Goal: Transaction & Acquisition: Book appointment/travel/reservation

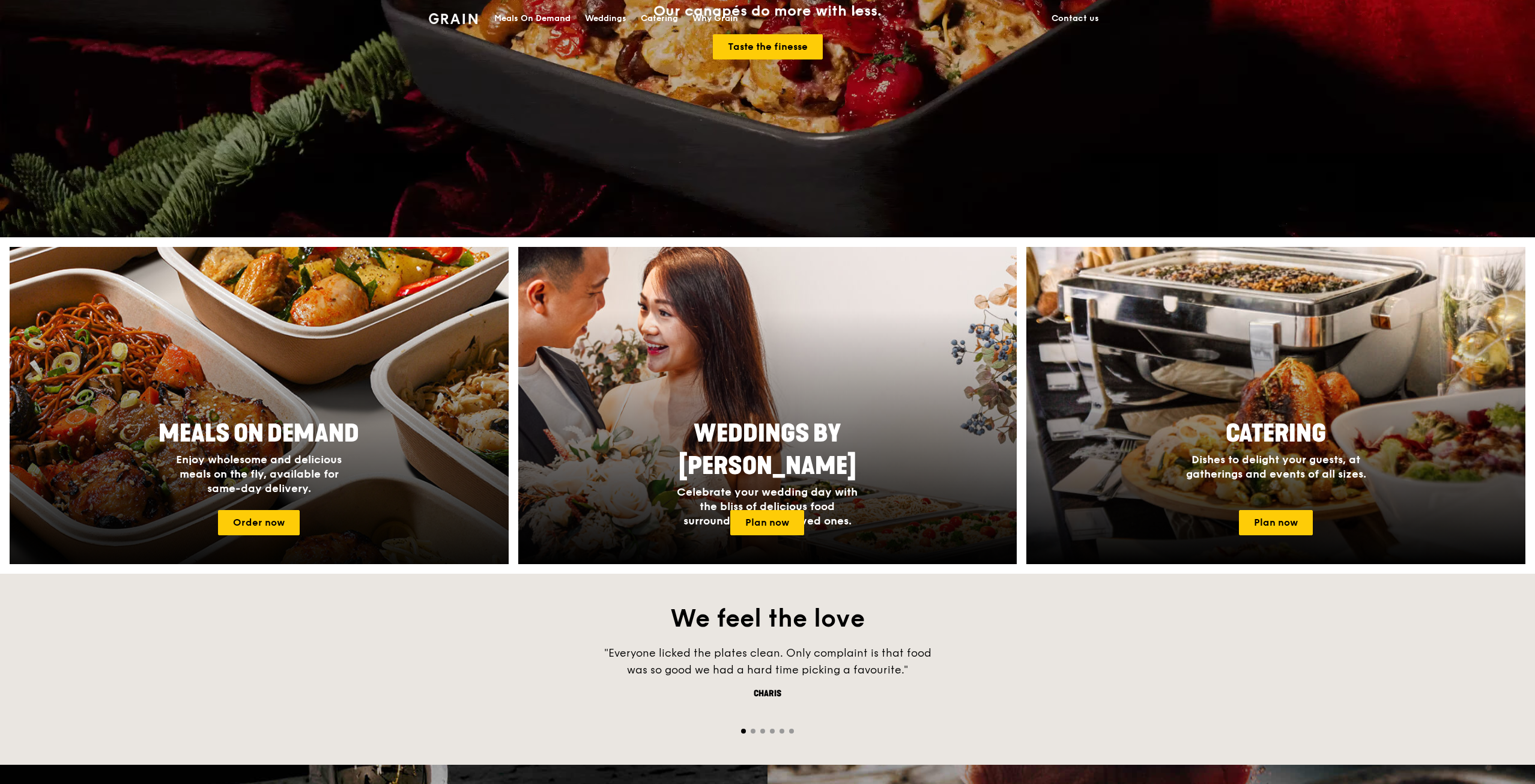
scroll to position [360, 0]
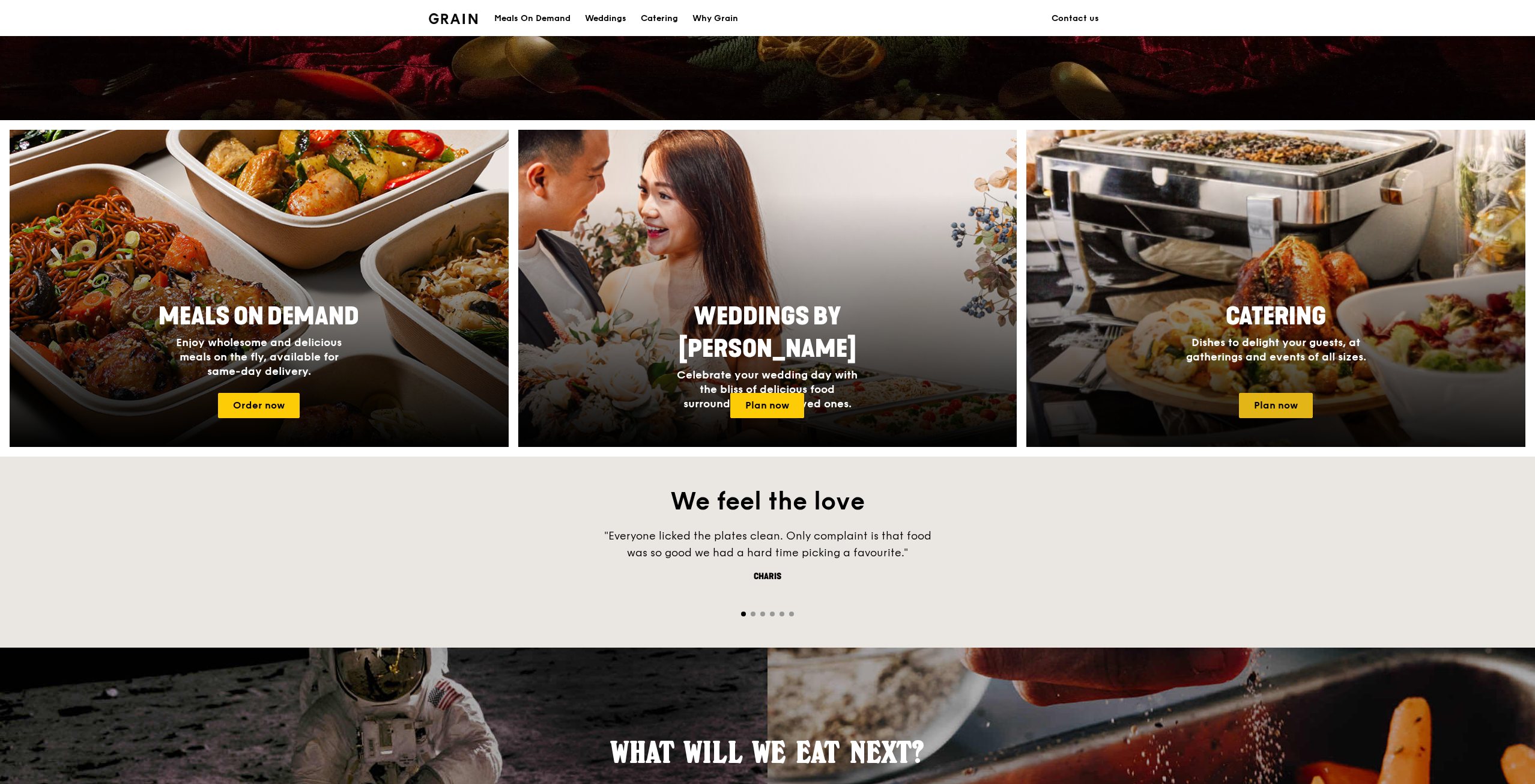
click at [1288, 406] on link "Plan now" at bounding box center [1276, 405] width 74 height 25
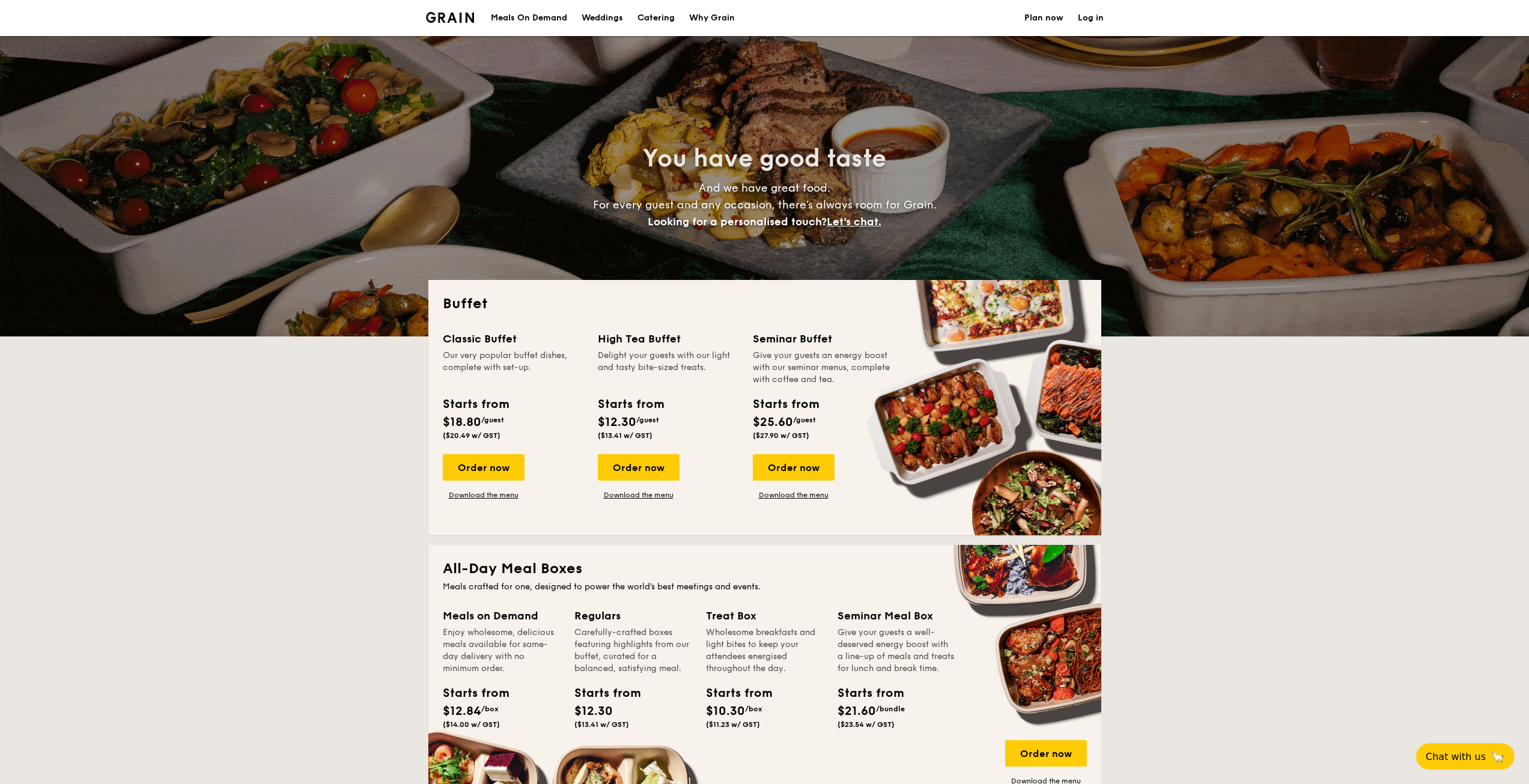
select select
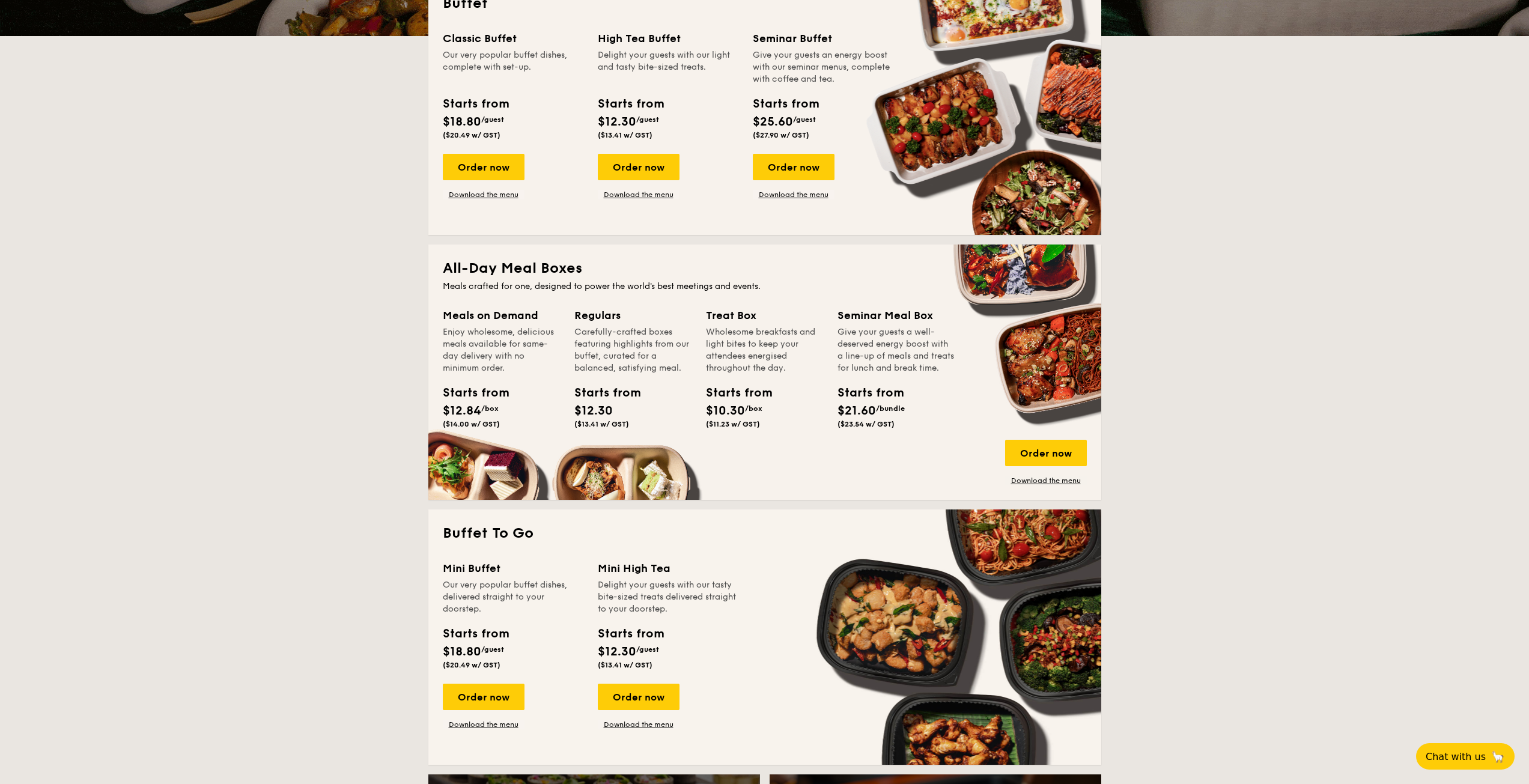
scroll to position [60, 0]
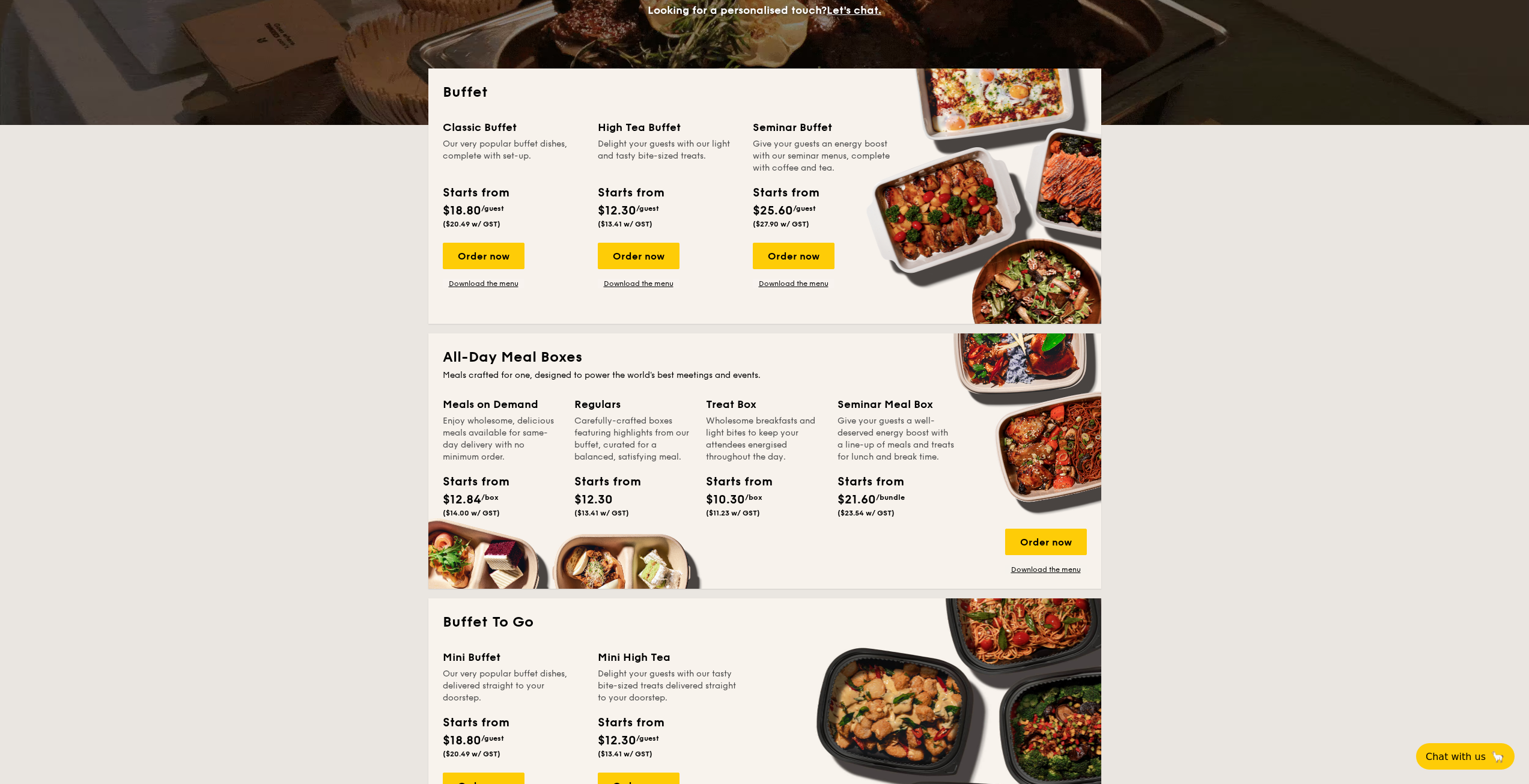
scroll to position [120, 0]
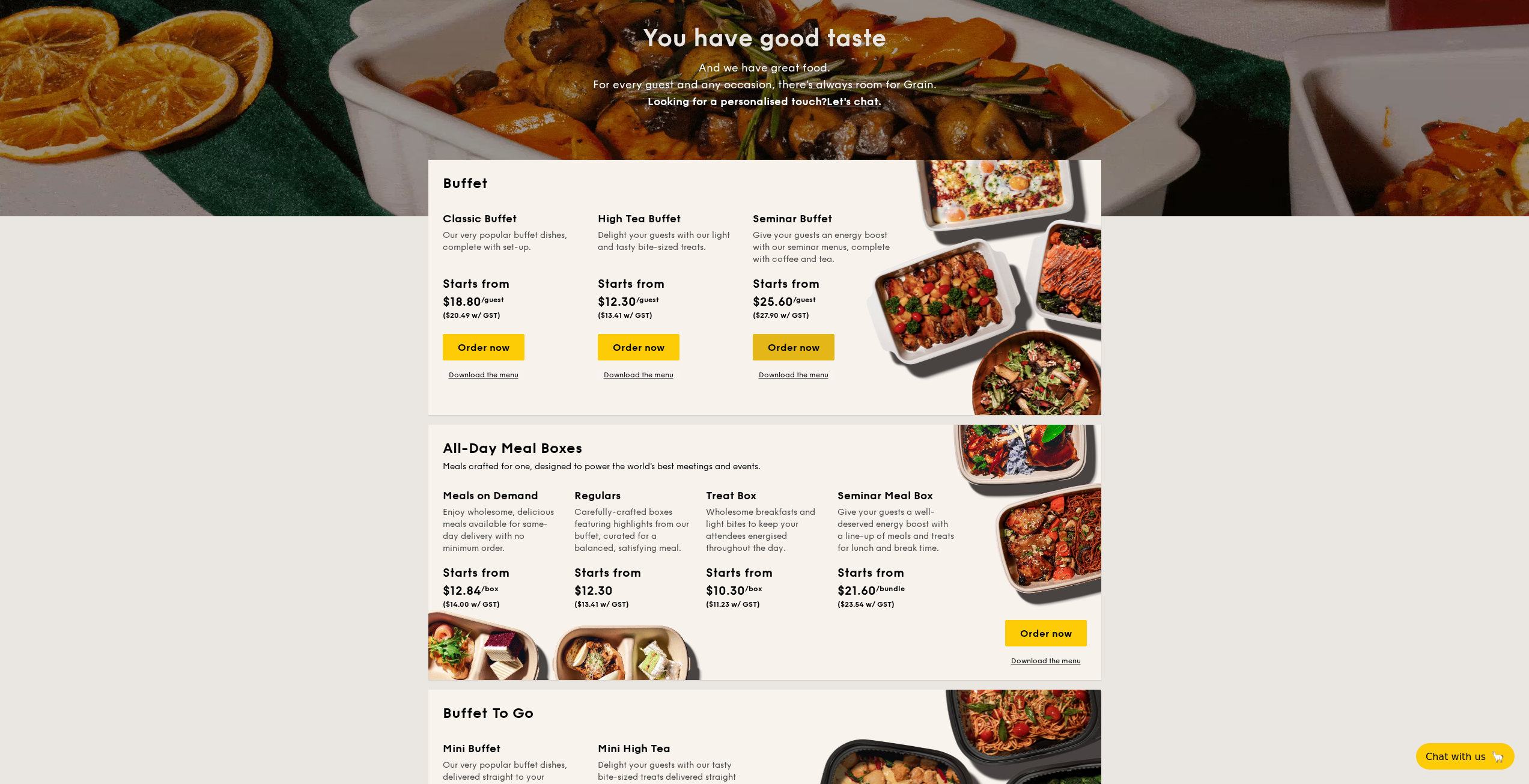
click at [807, 347] on div "Order now" at bounding box center [793, 347] width 81 height 26
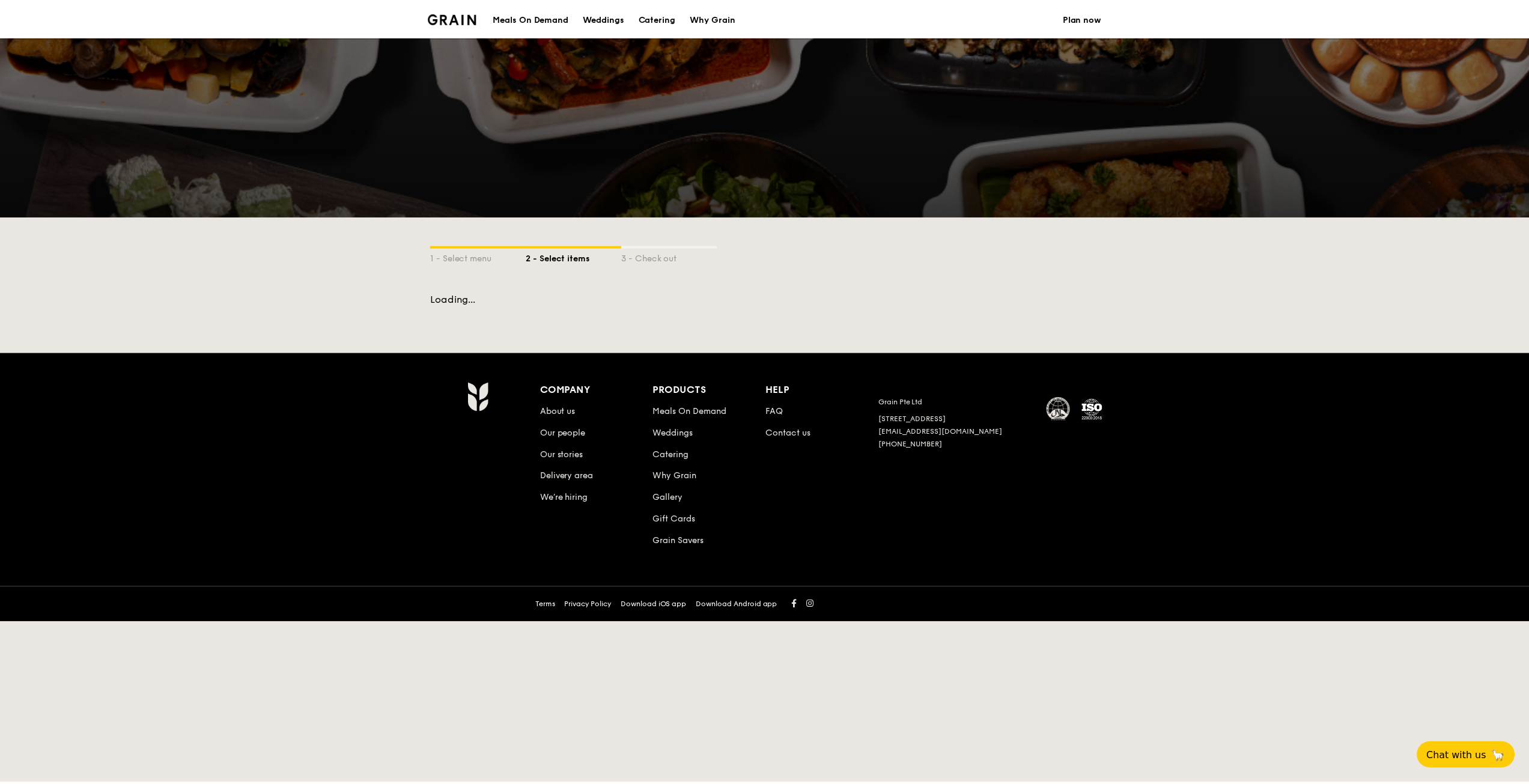
scroll to position [120, 0]
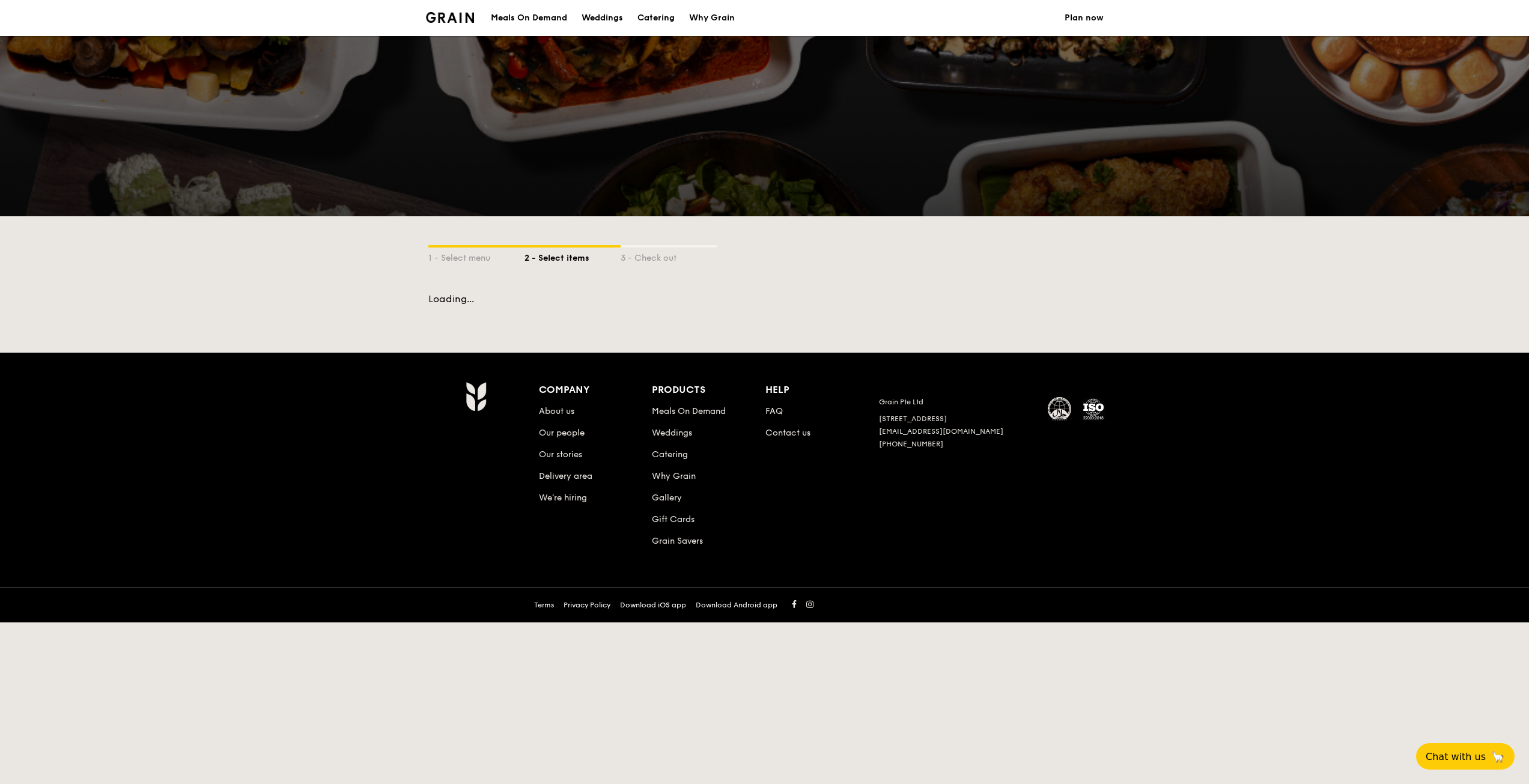
select select
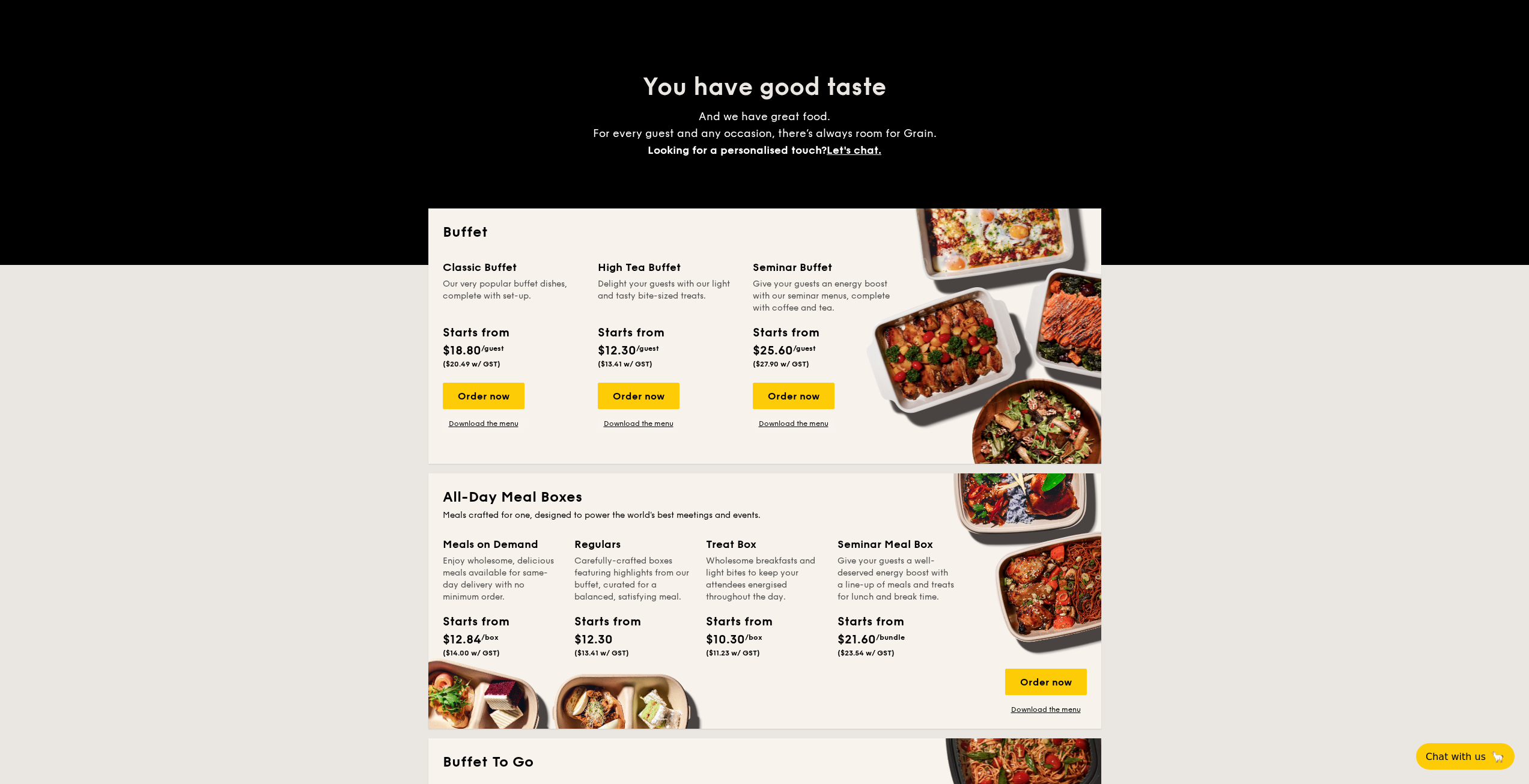
scroll to position [0, 0]
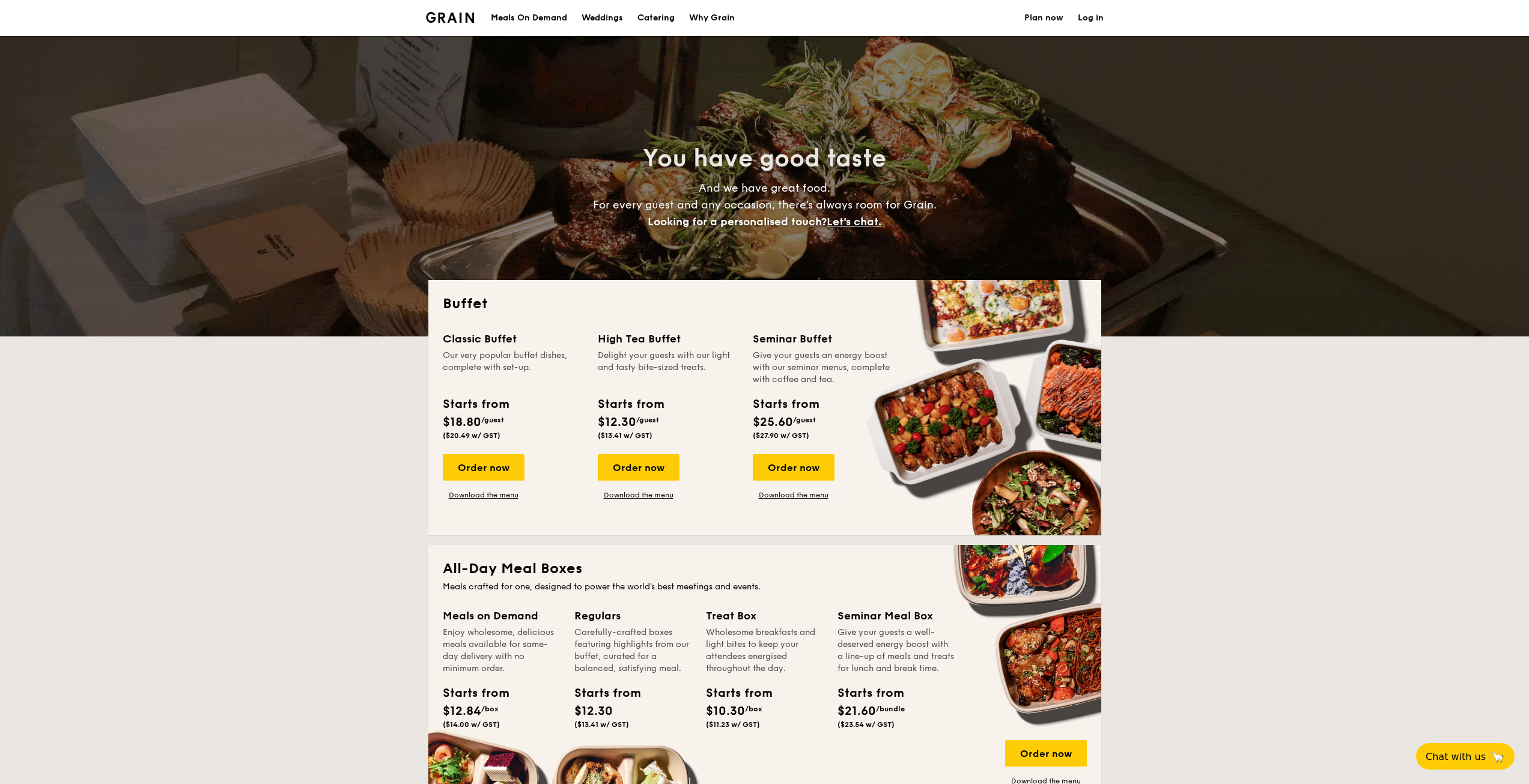
drag, startPoint x: 1454, startPoint y: 453, endPoint x: 1376, endPoint y: 430, distance: 81.3
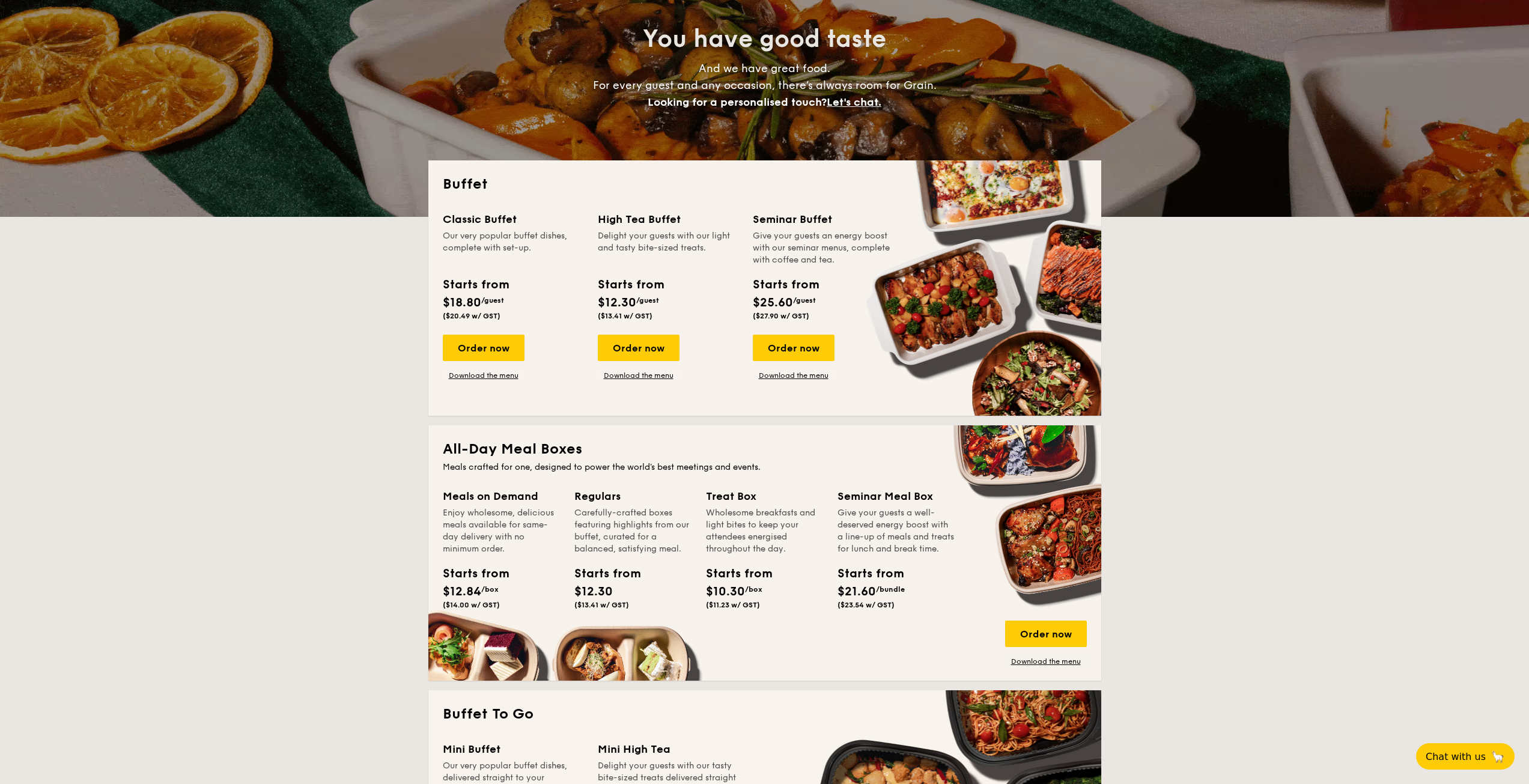
scroll to position [120, 0]
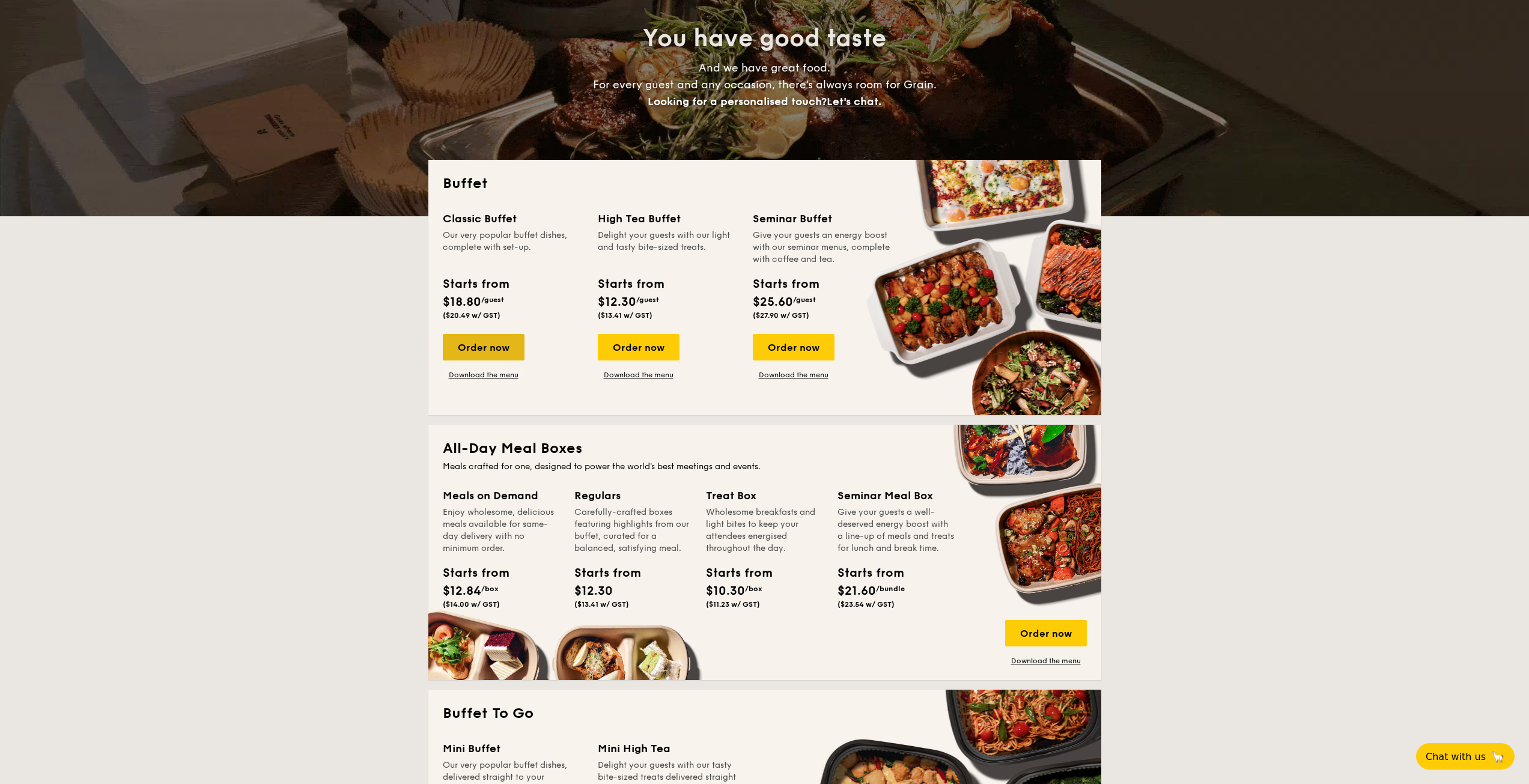
click at [498, 344] on div "Order now" at bounding box center [483, 347] width 81 height 26
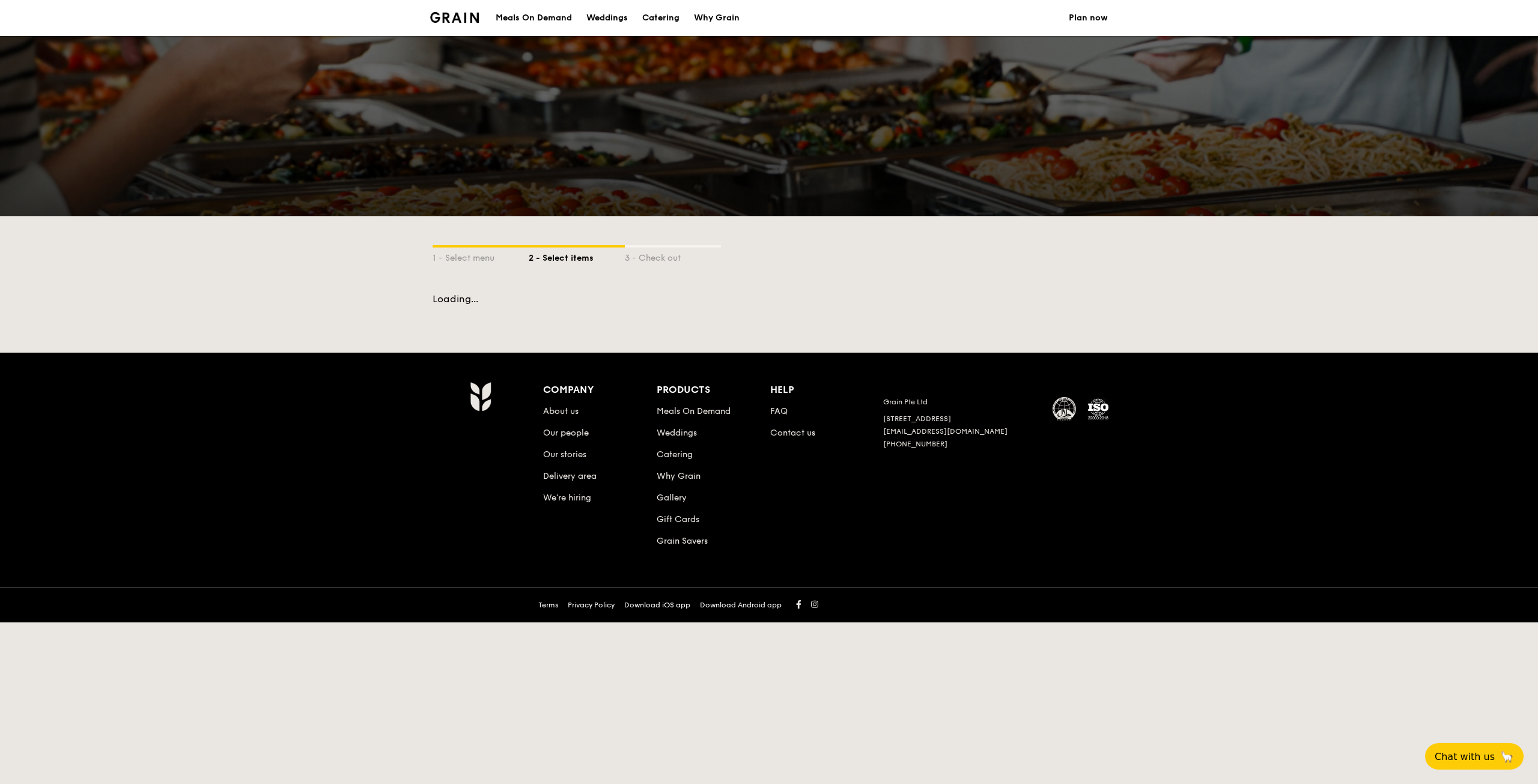
select select
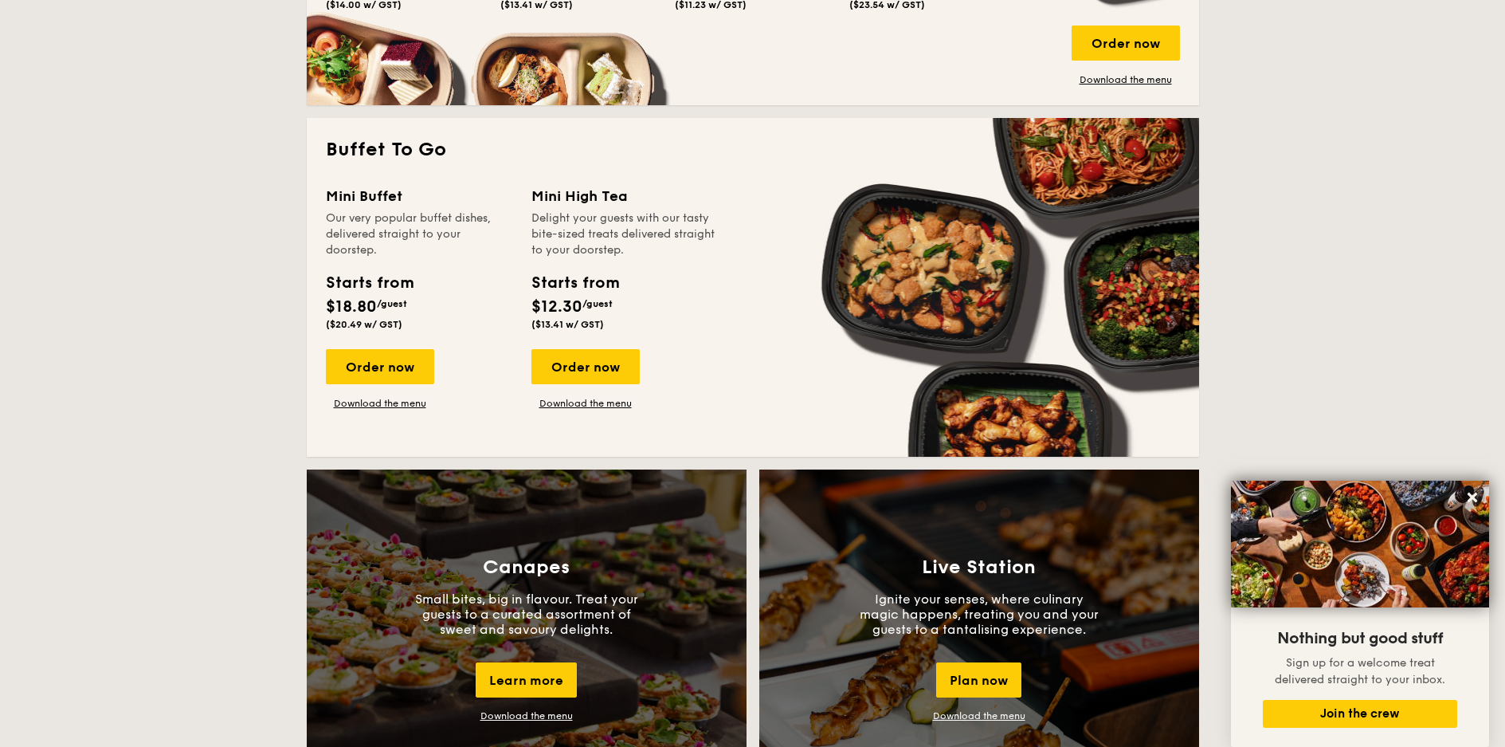
scroll to position [1354, 0]
